Goal: Transaction & Acquisition: Purchase product/service

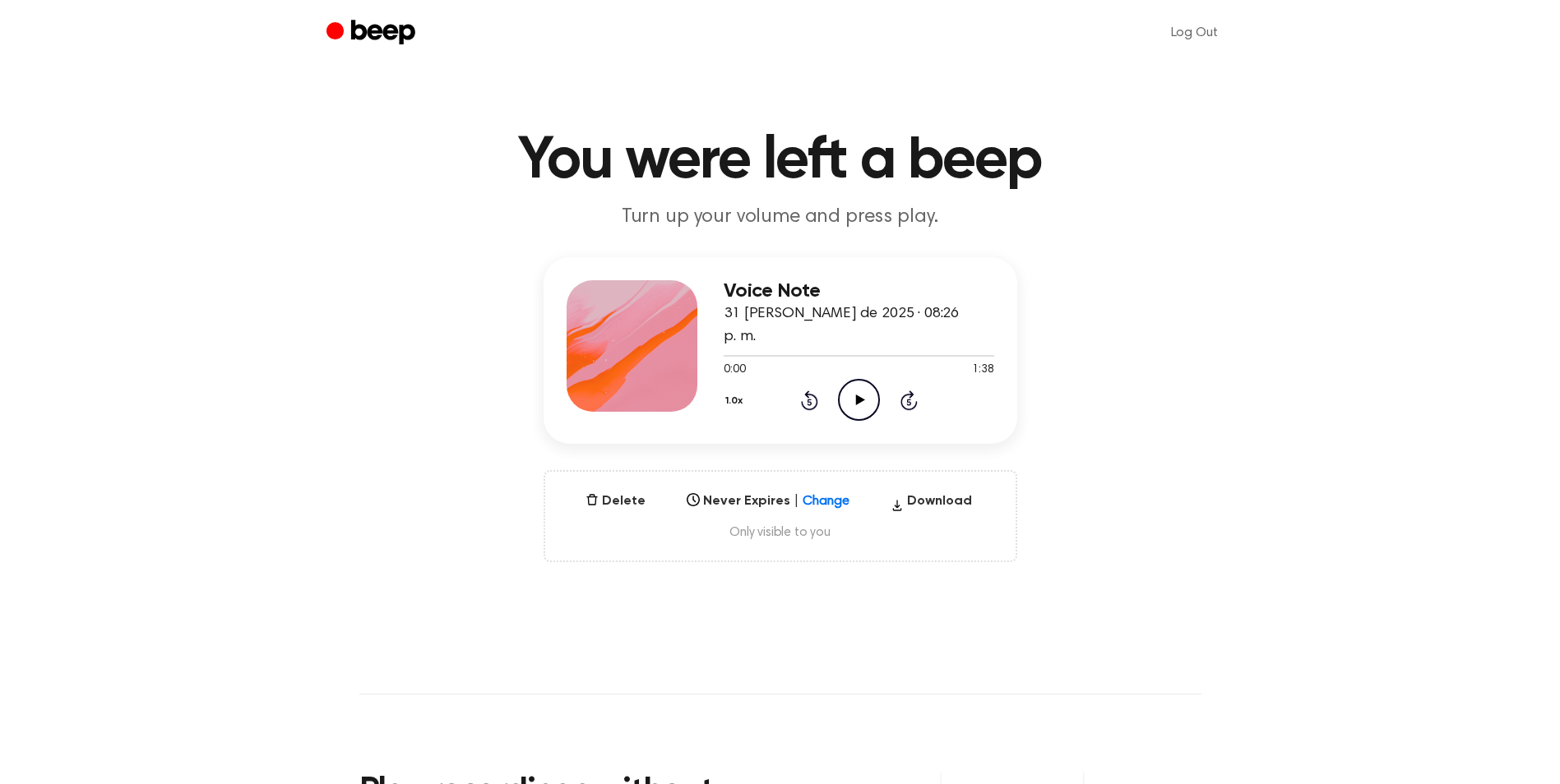
click at [437, 445] on div "Voice Note 31 de agosto de 2025 · 08:26 p. m. 0:00 1:38 Your browser does not s…" at bounding box center [780, 409] width 1521 height 305
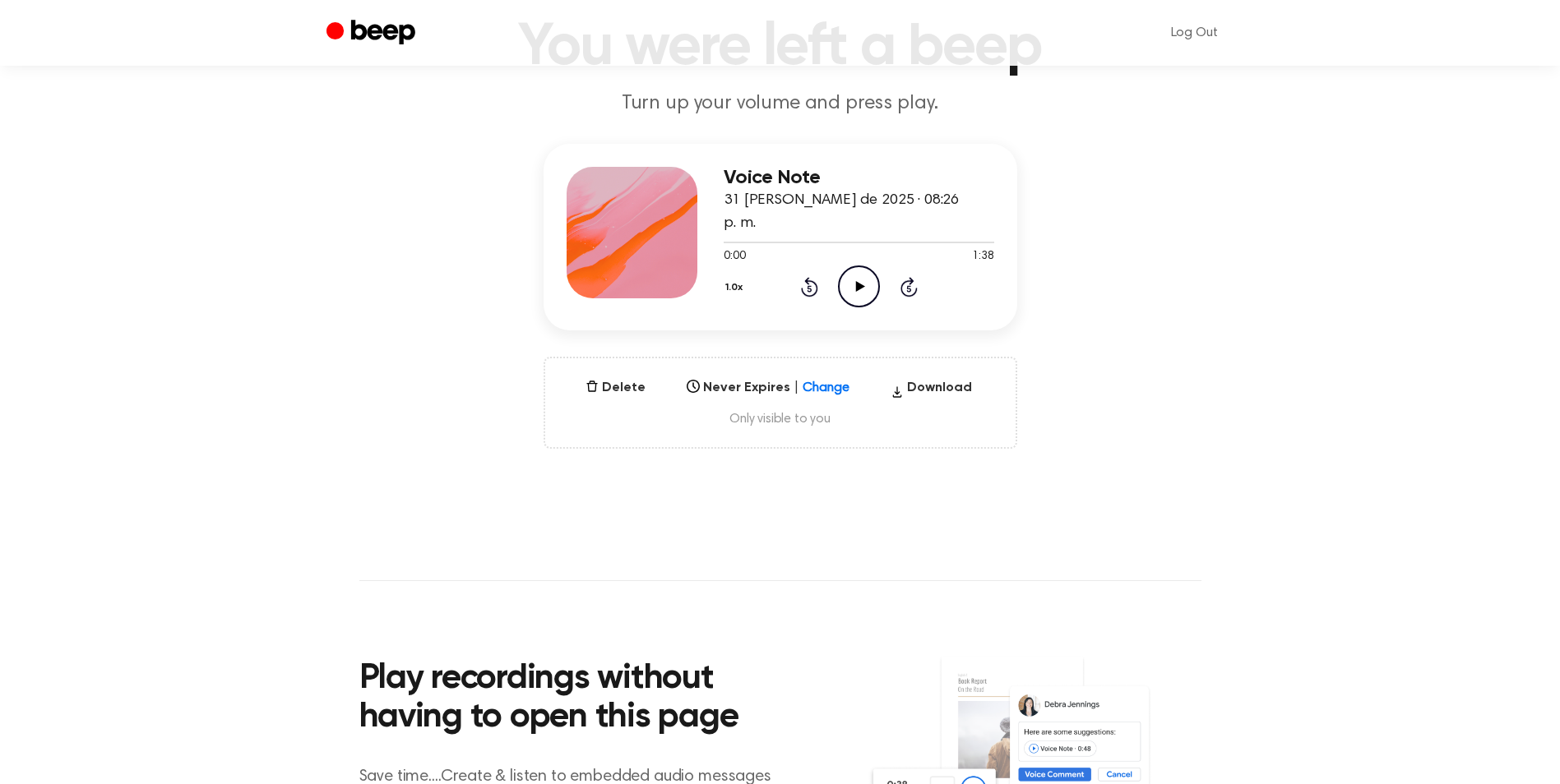
scroll to position [112, 0]
click at [820, 378] on div "Select..." at bounding box center [753, 383] width 144 height 19
click at [606, 453] on main "You were left a beep Turn up your volume and press play. Voice Note 31 de agost…" at bounding box center [780, 419] width 1560 height 1064
click at [773, 415] on span "Only visible to you" at bounding box center [780, 420] width 431 height 16
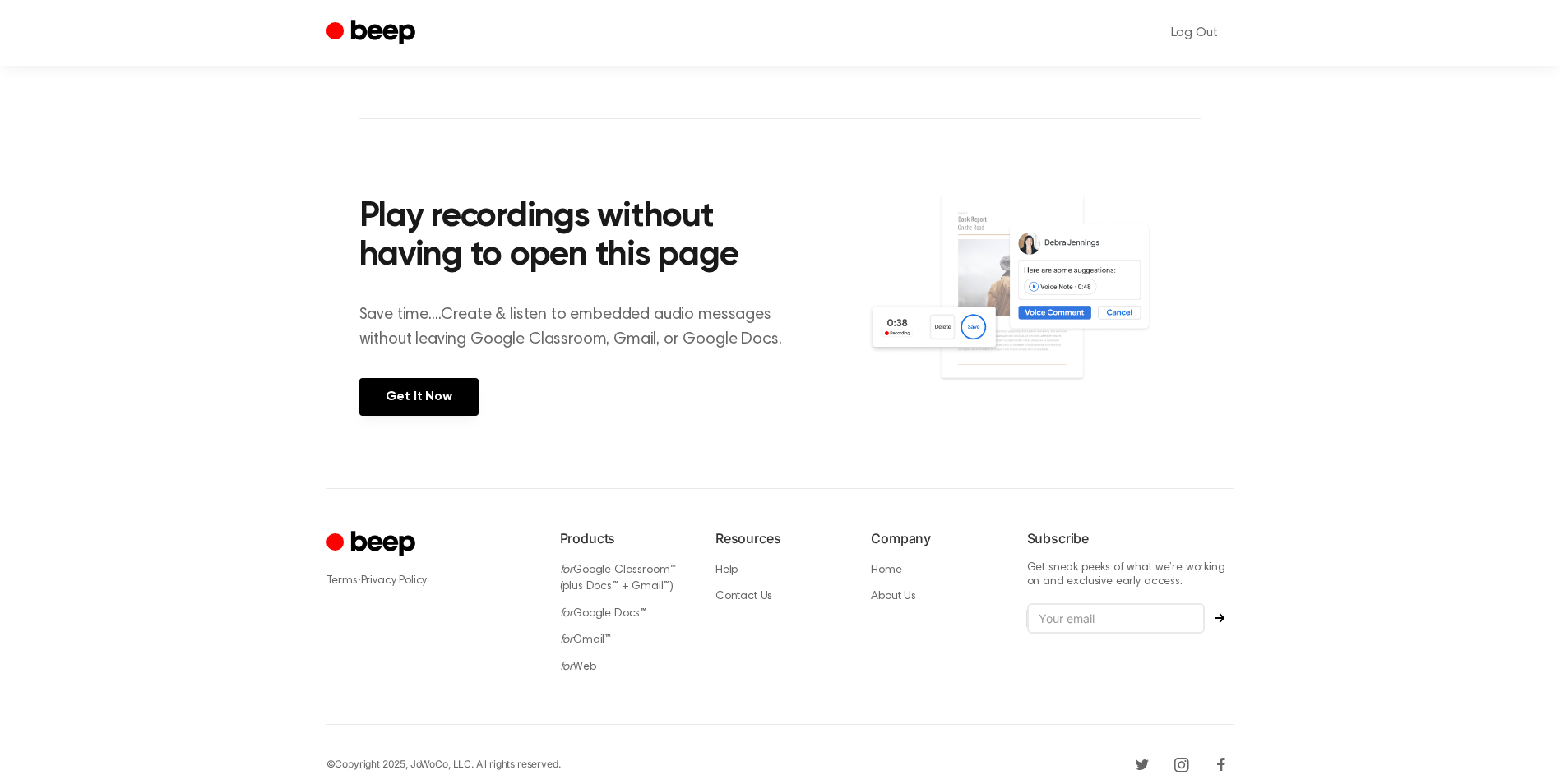
scroll to position [577, 0]
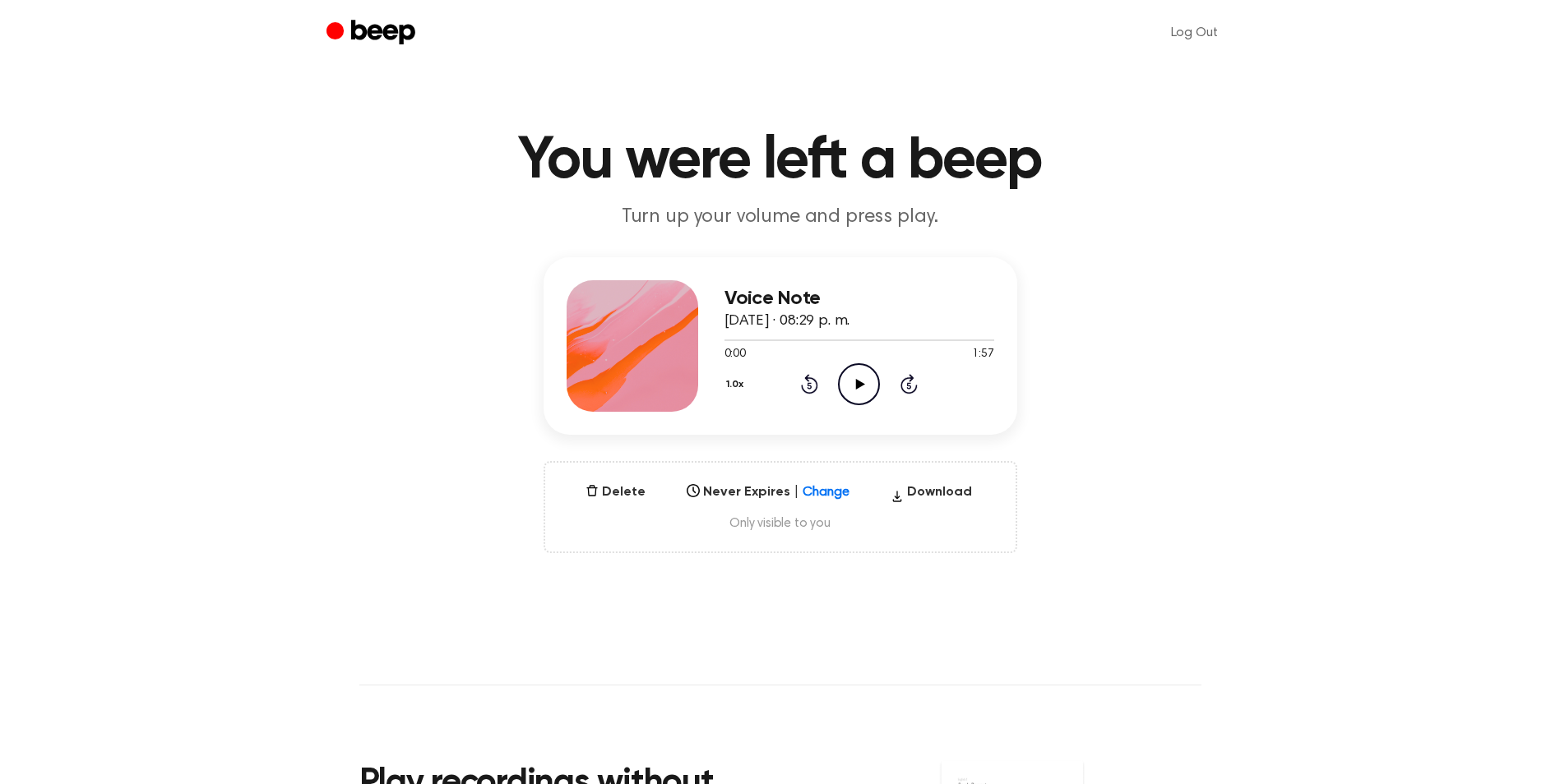
click at [848, 388] on icon "Play Audio" at bounding box center [859, 384] width 42 height 42
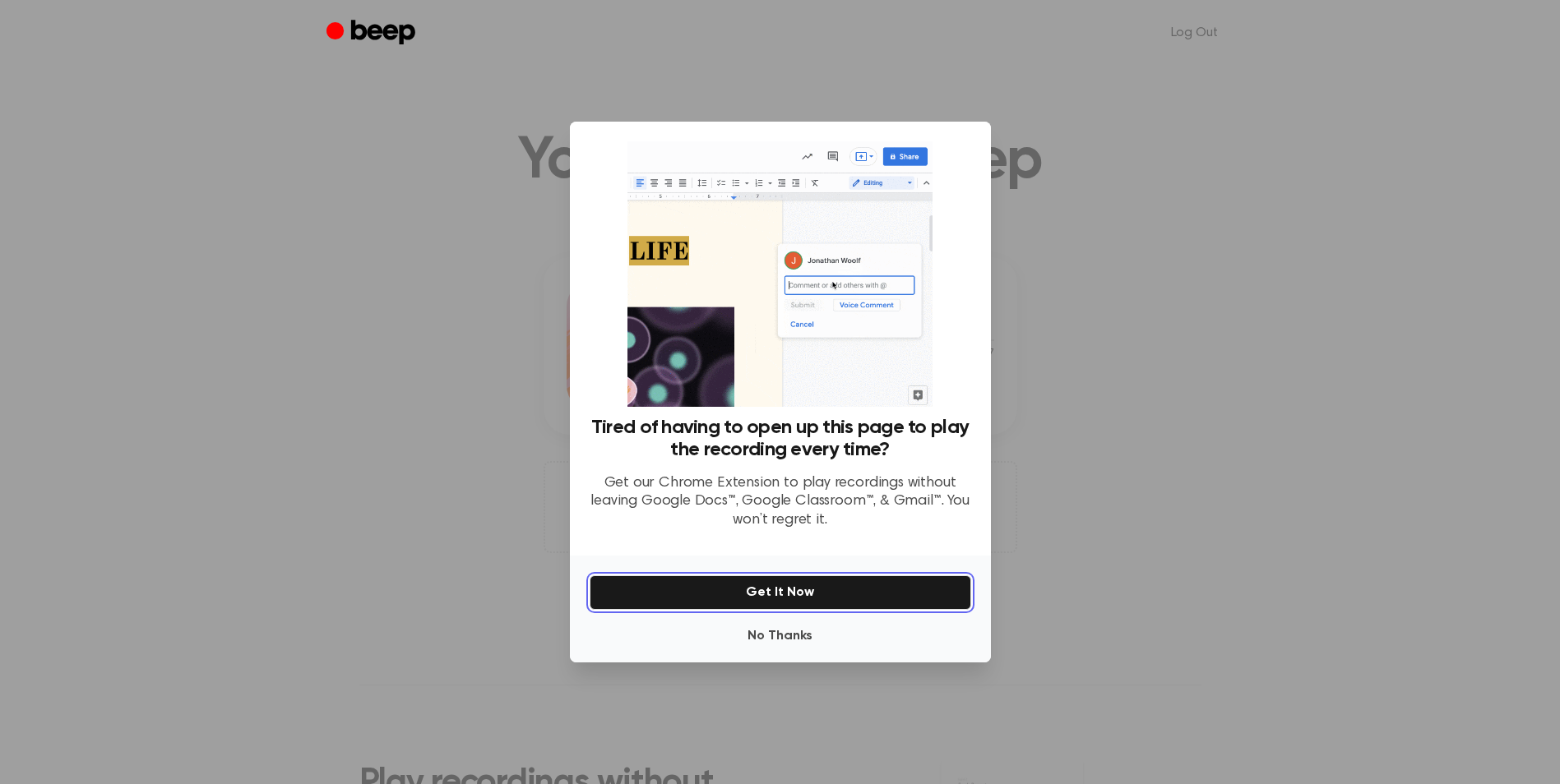
click at [773, 585] on button "Get It Now" at bounding box center [780, 593] width 382 height 35
